Goal: Information Seeking & Learning: Learn about a topic

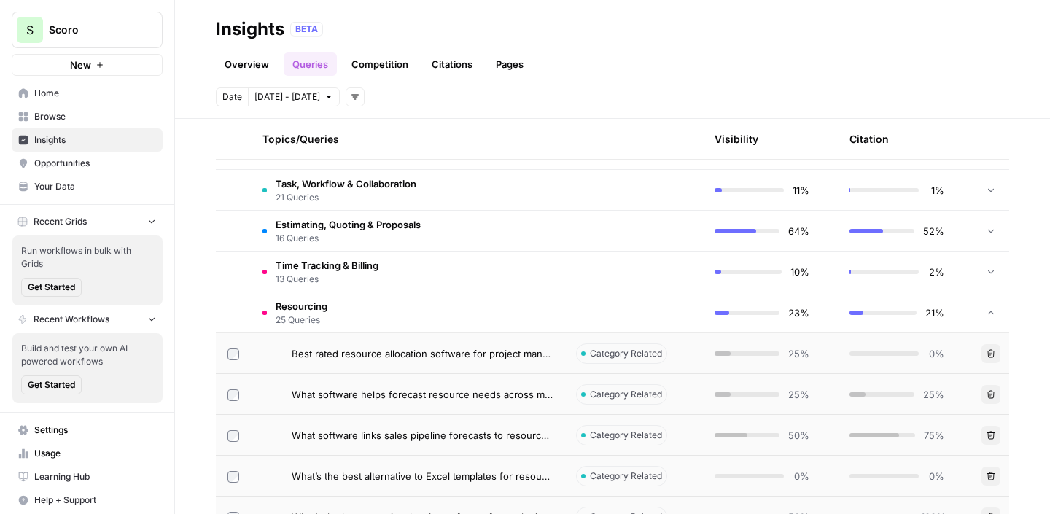
scroll to position [173, 0]
click at [454, 347] on span "Best rated resource allocation software for project management in professional …" at bounding box center [422, 353] width 261 height 15
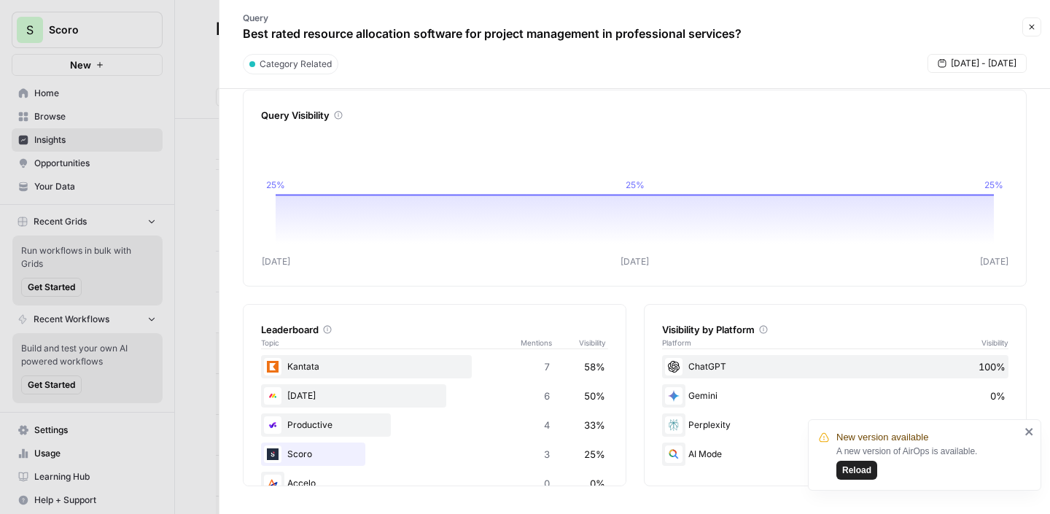
scroll to position [26, 0]
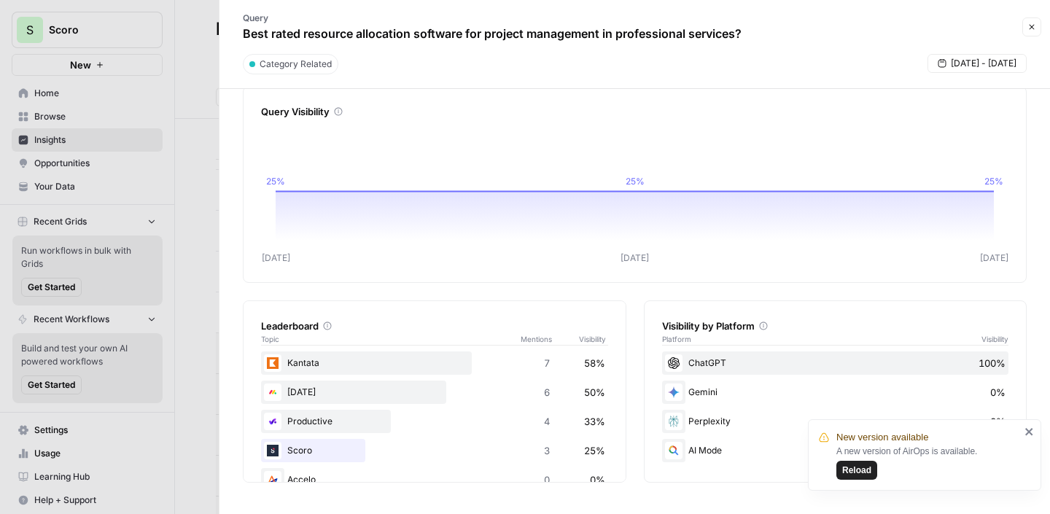
click at [852, 468] on span "Reload" at bounding box center [856, 470] width 29 height 13
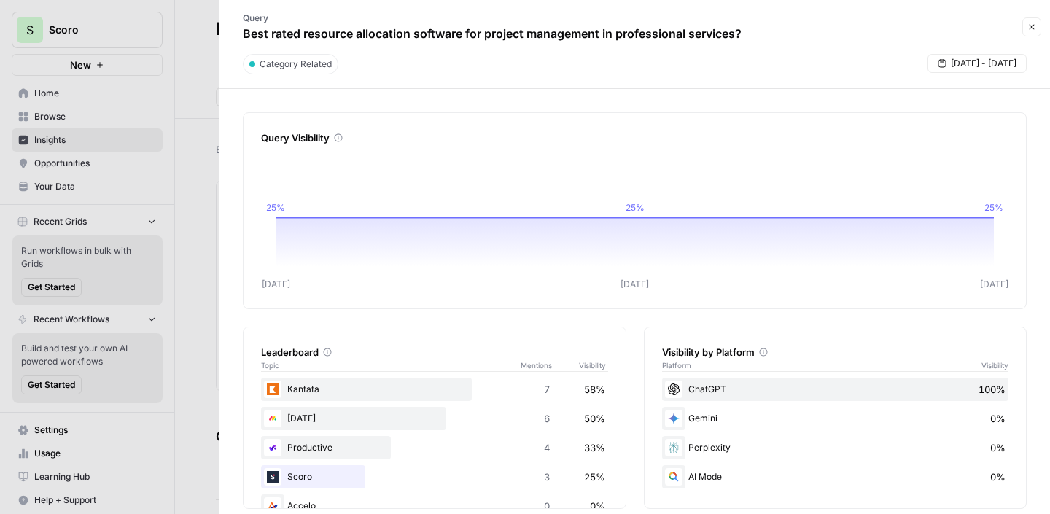
click at [1033, 28] on icon "button" at bounding box center [1032, 27] width 5 height 5
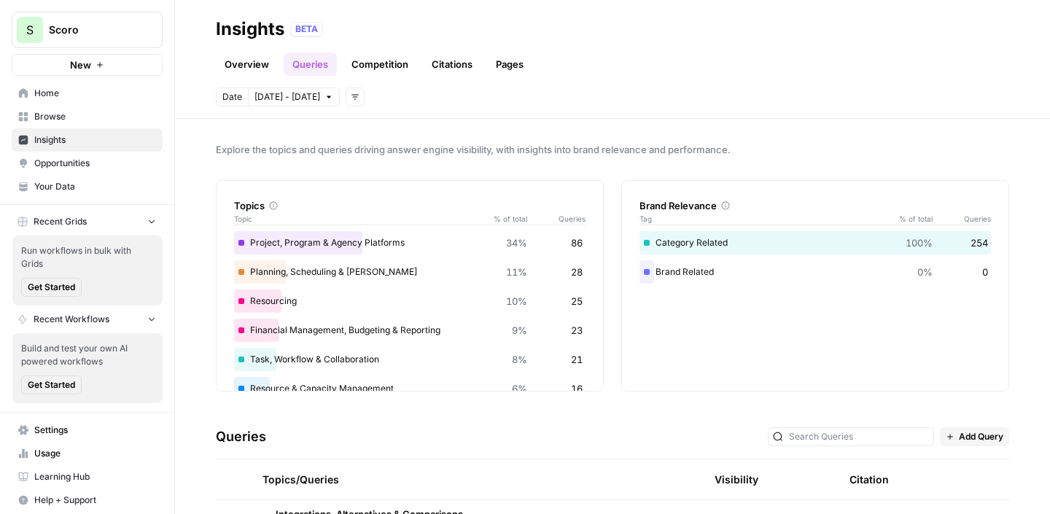
click at [365, 60] on link "Competition" at bounding box center [380, 64] width 74 height 23
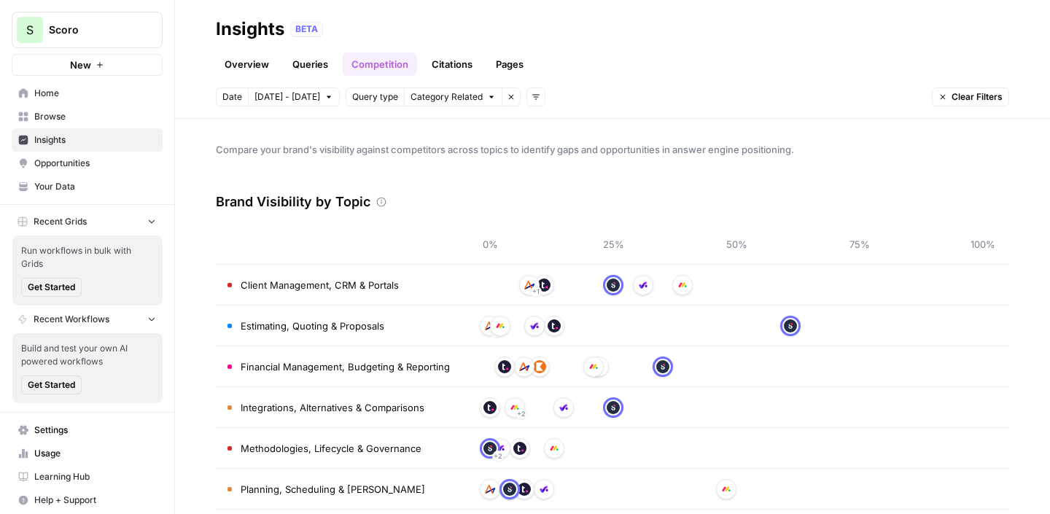
click at [453, 71] on link "Citations" at bounding box center [452, 64] width 58 height 23
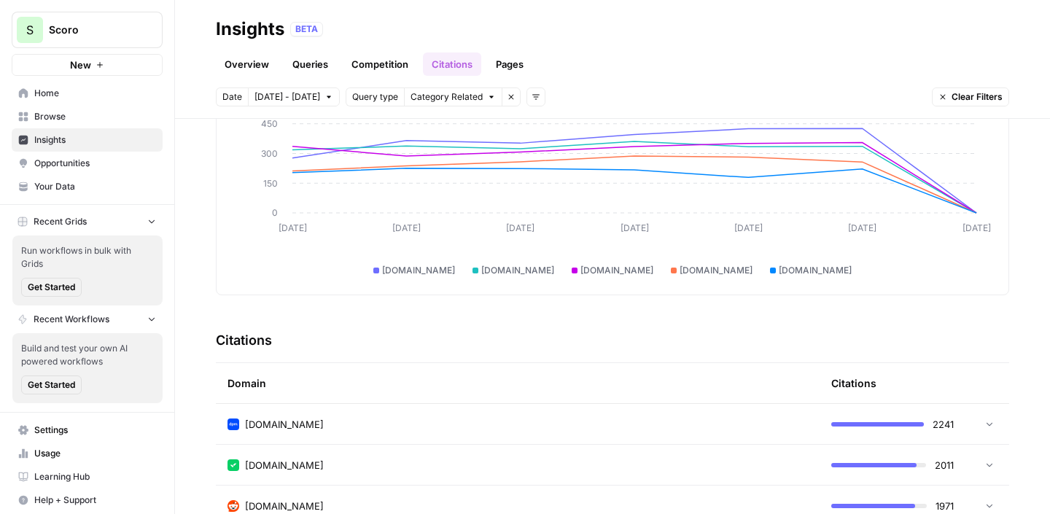
scroll to position [133, 0]
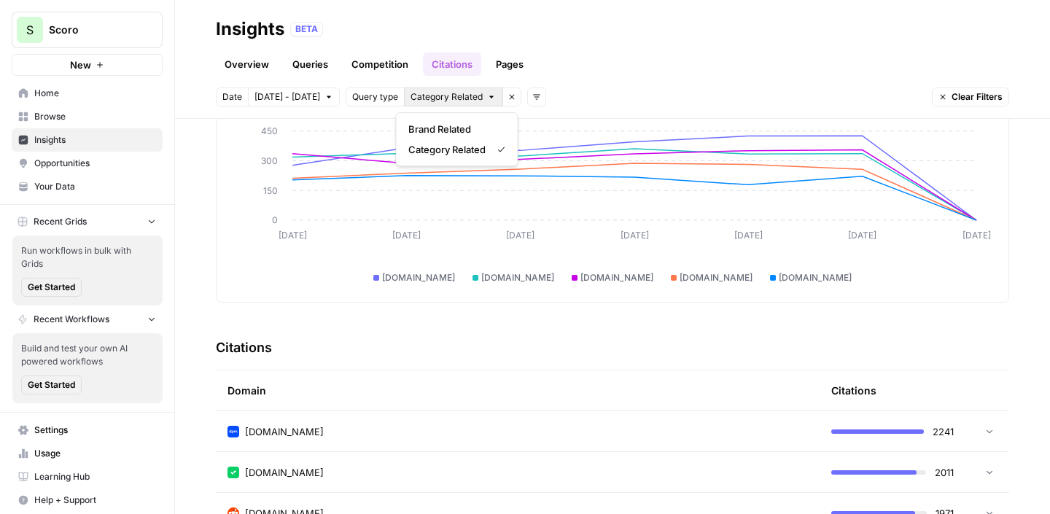
click at [423, 94] on span "Category Related" at bounding box center [447, 96] width 72 height 13
click at [624, 65] on div "Overview Queries Competition Citations Pages" at bounding box center [613, 58] width 794 height 35
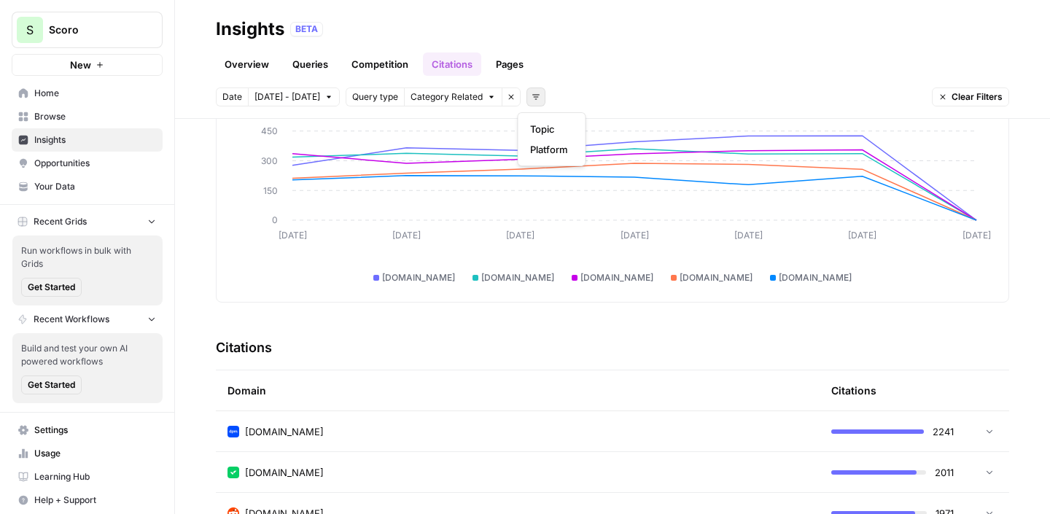
click at [533, 96] on button "Add filters" at bounding box center [536, 97] width 19 height 19
click at [556, 136] on button "Topic" at bounding box center [551, 129] width 55 height 20
click at [589, 102] on span "Select topics" at bounding box center [594, 96] width 53 height 13
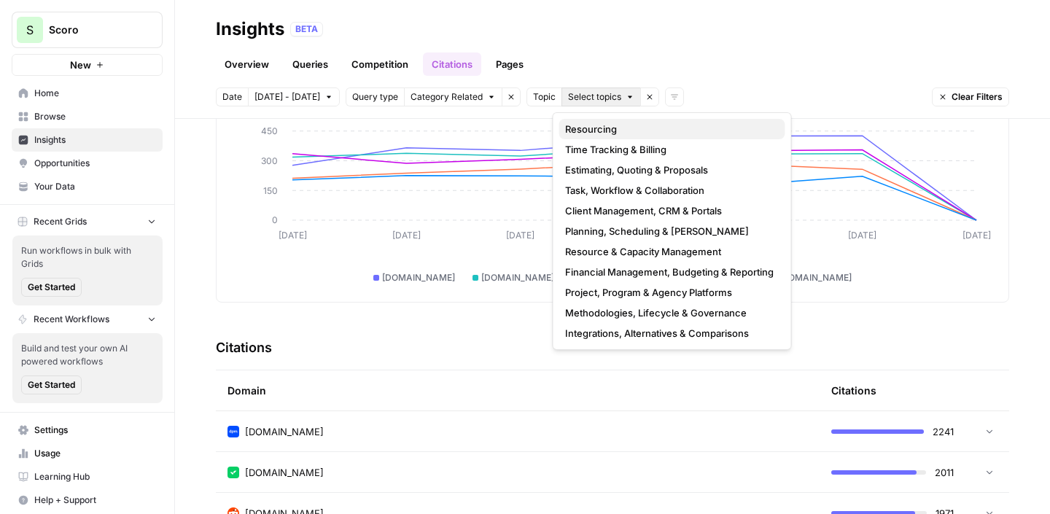
click at [595, 133] on span "Resourcing" at bounding box center [669, 129] width 209 height 15
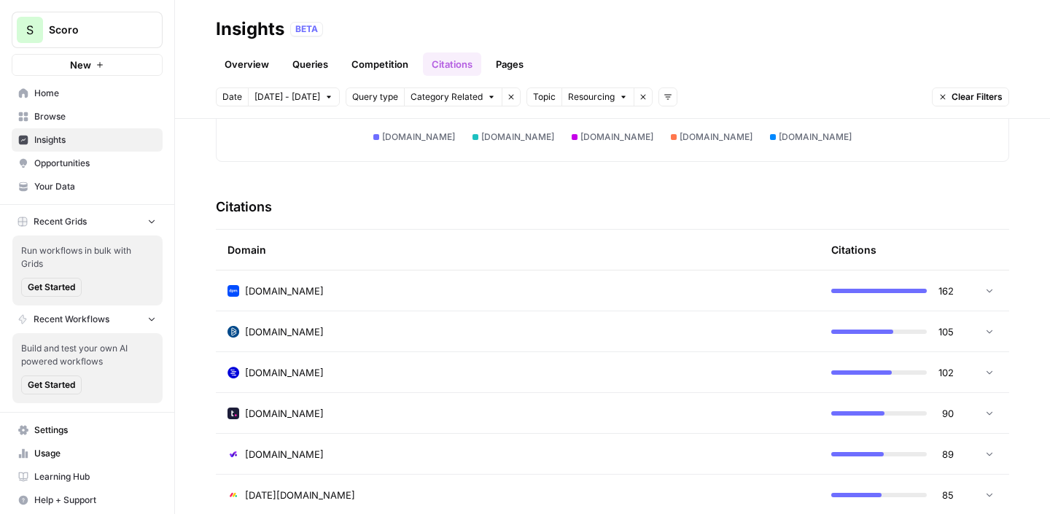
scroll to position [283, 0]
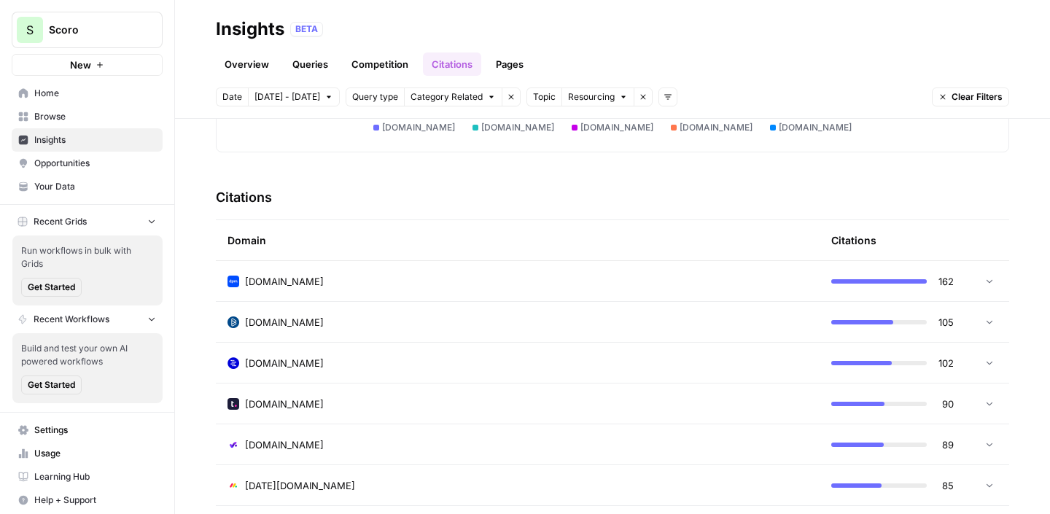
click at [688, 292] on td "[DOMAIN_NAME]" at bounding box center [518, 281] width 604 height 40
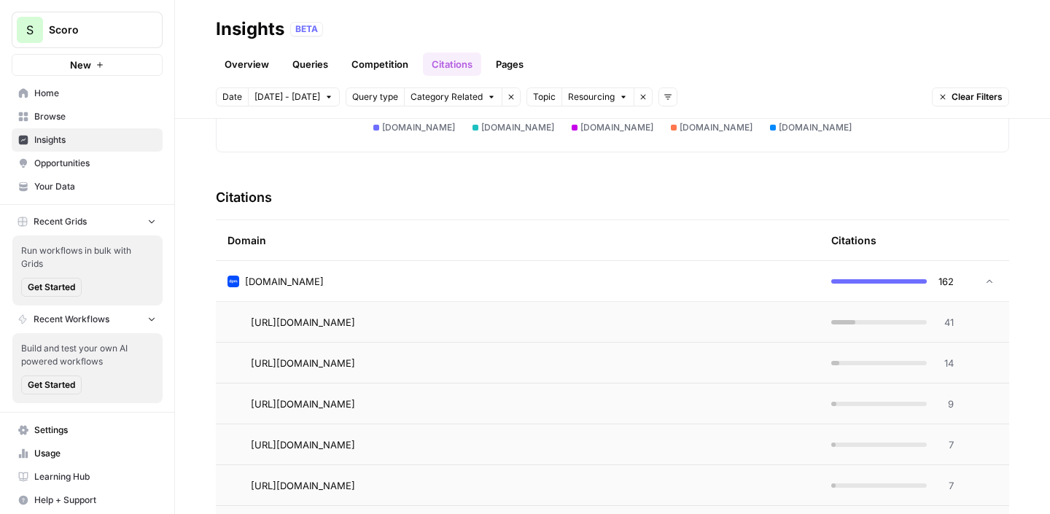
click at [688, 292] on td "[DOMAIN_NAME]" at bounding box center [518, 281] width 604 height 40
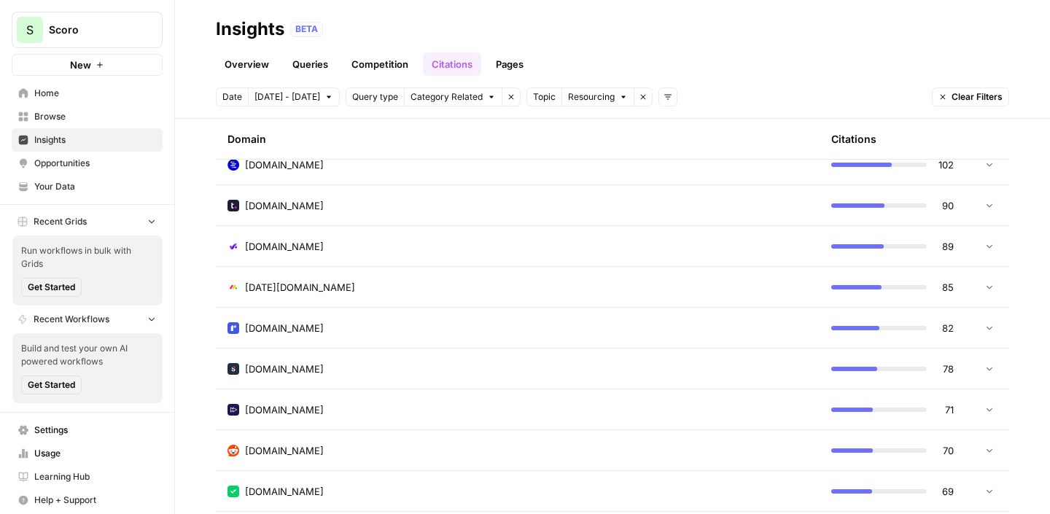
scroll to position [483, 0]
click at [662, 357] on td "[DOMAIN_NAME]" at bounding box center [518, 367] width 604 height 40
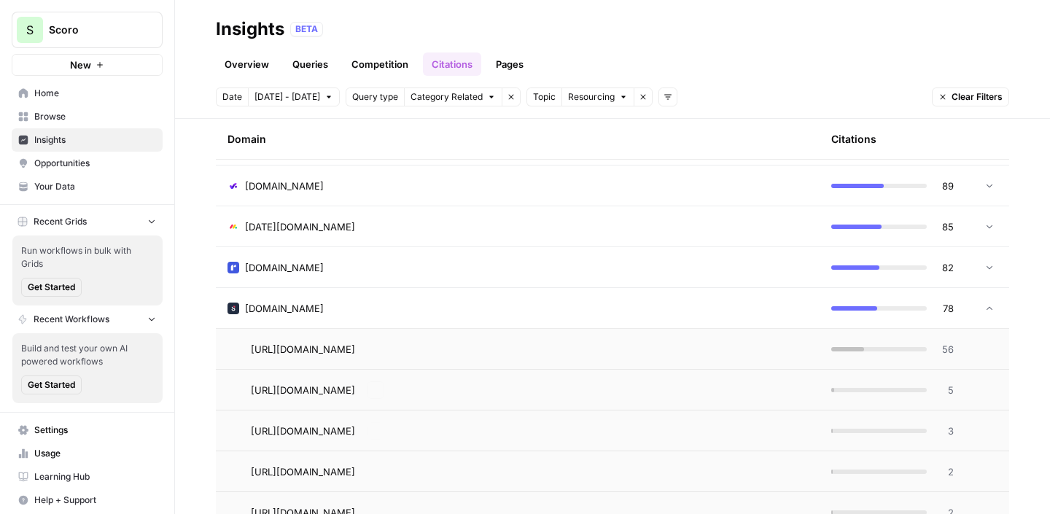
scroll to position [525, 0]
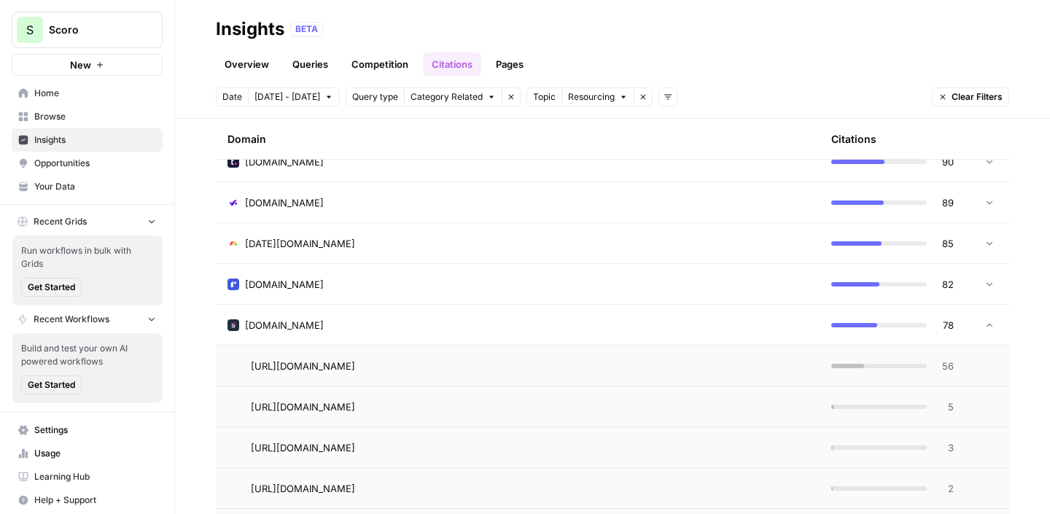
click at [638, 323] on div "[DOMAIN_NAME]" at bounding box center [518, 325] width 581 height 15
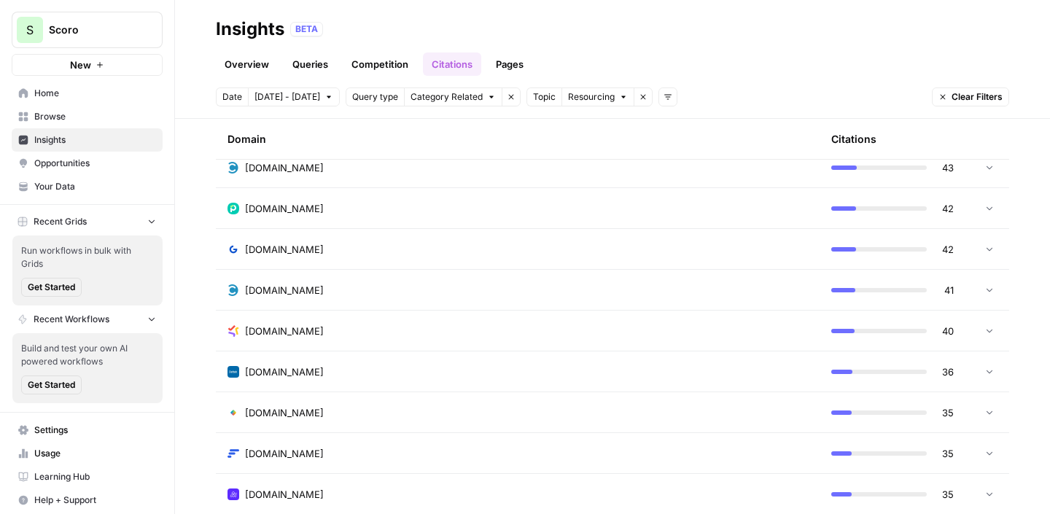
scroll to position [0, 0]
